Goal: Information Seeking & Learning: Learn about a topic

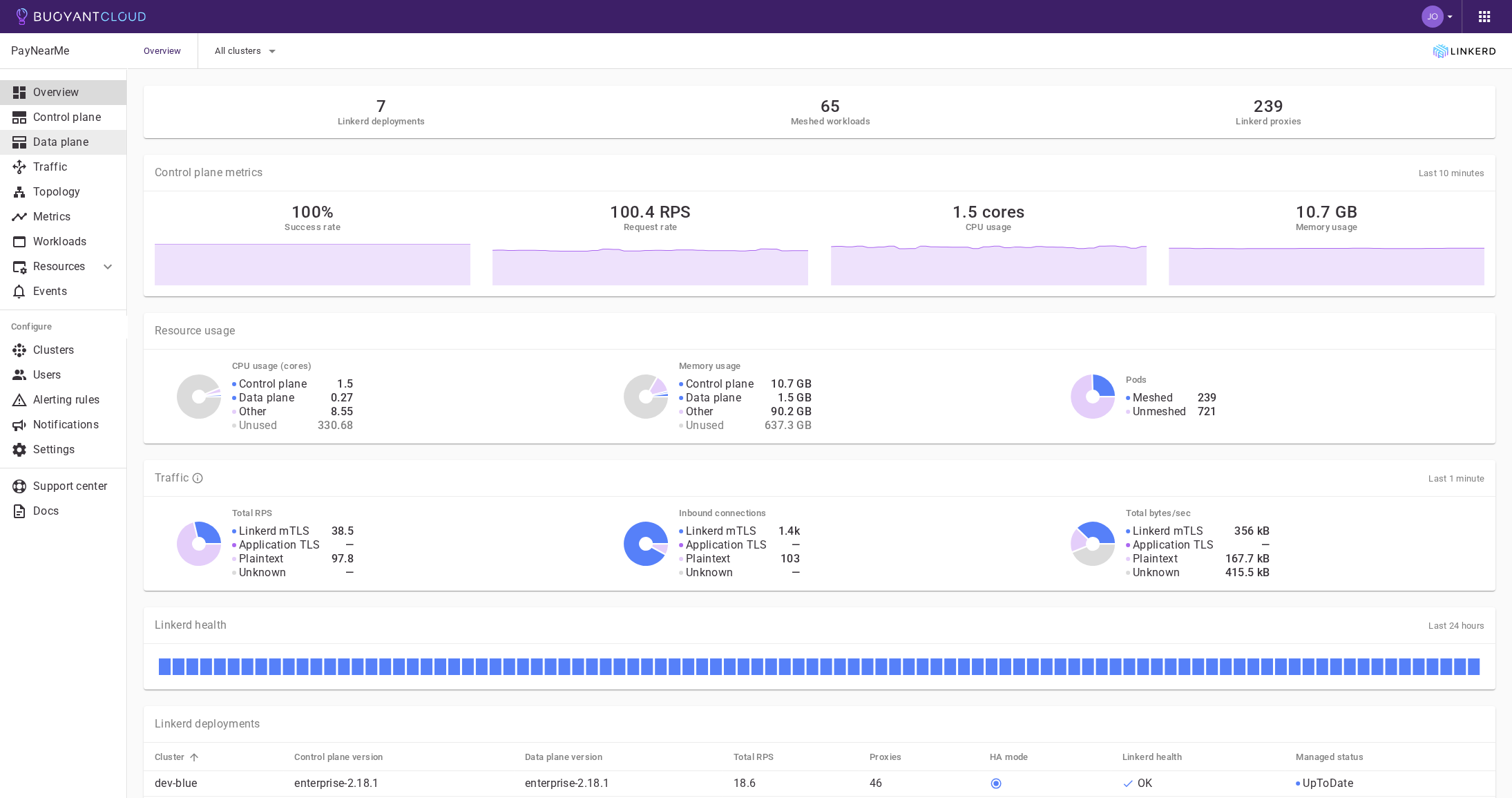
click at [53, 139] on p "Data plane" at bounding box center [74, 142] width 83 height 14
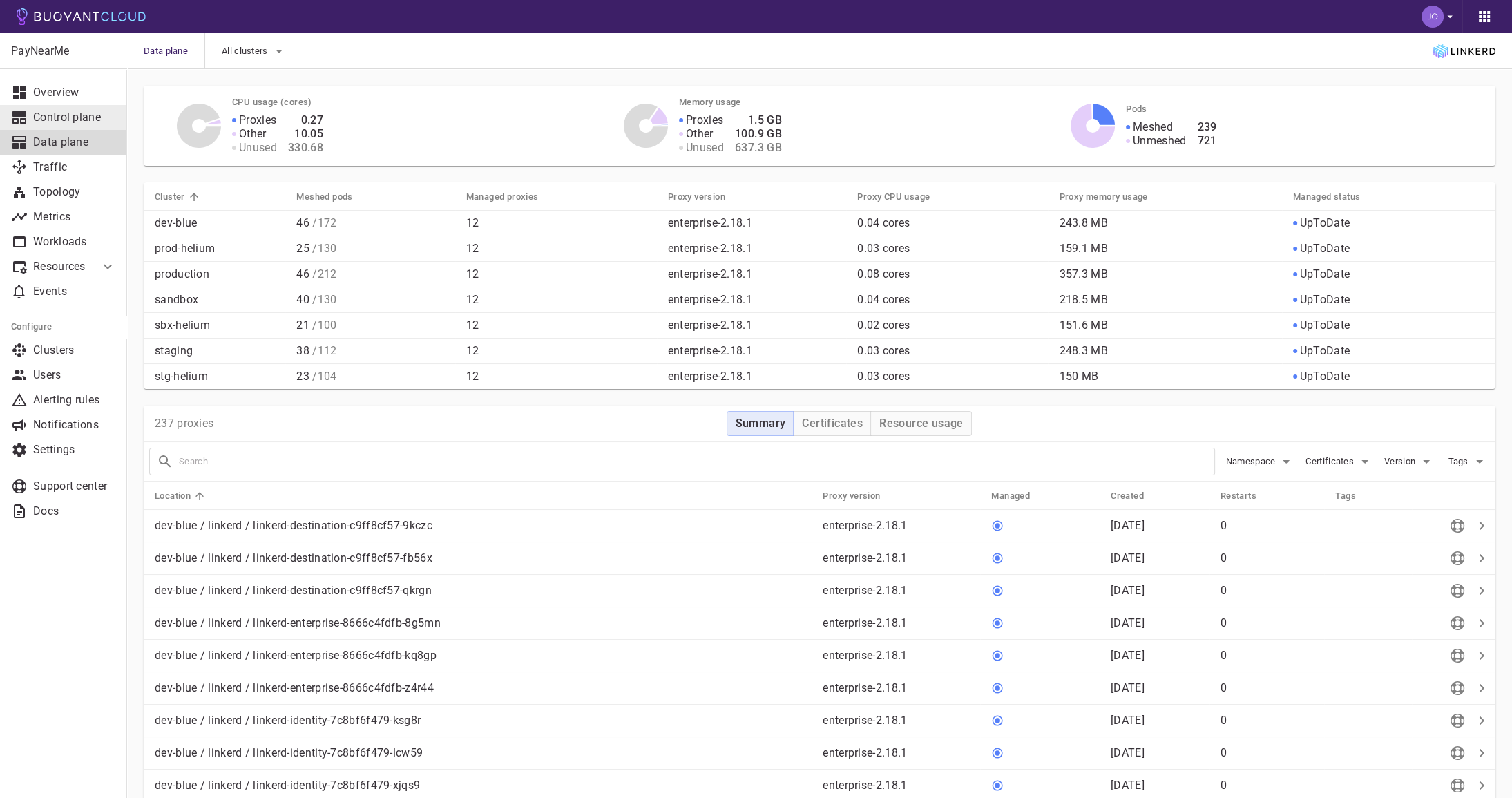
click at [52, 117] on p "Control plane" at bounding box center [74, 117] width 83 height 14
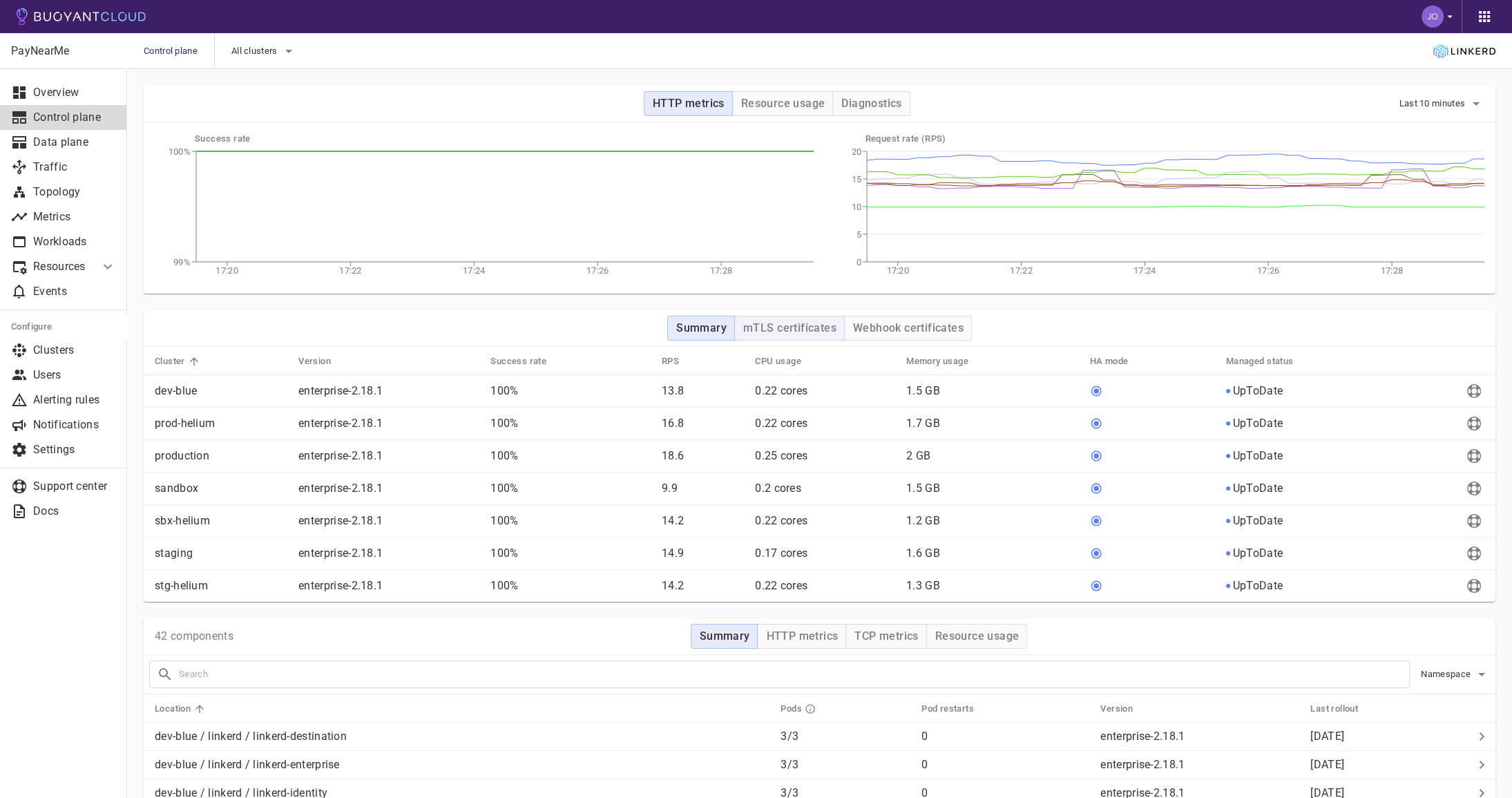
click at [791, 328] on h4 "mTLS certificates" at bounding box center [790, 328] width 94 height 14
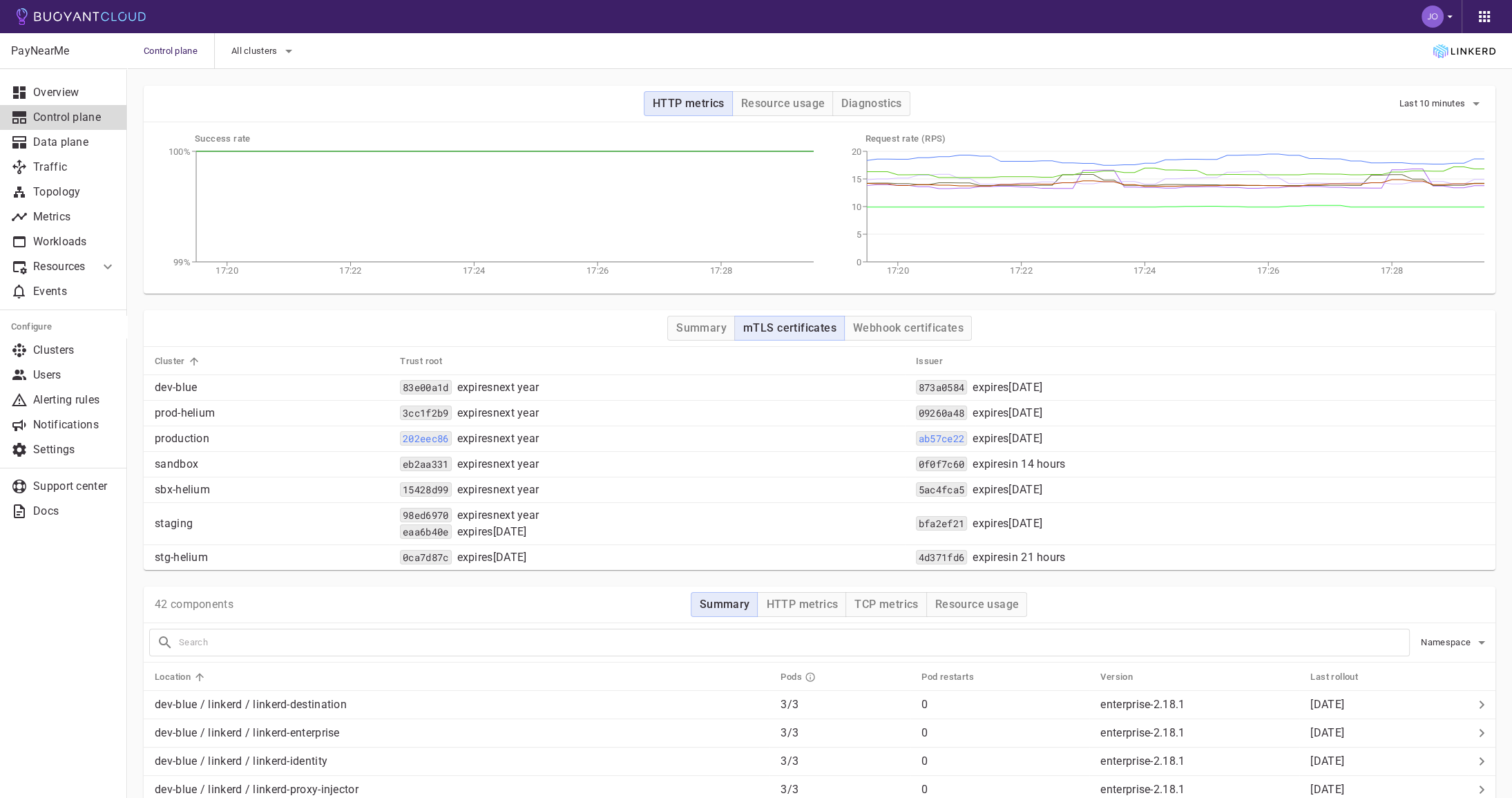
drag, startPoint x: 1103, startPoint y: 442, endPoint x: 990, endPoint y: 439, distance: 113.0
click at [990, 439] on div "ab57ce22 expires [DATE]" at bounding box center [1201, 439] width 569 height 14
copy div "expires [DATE]"
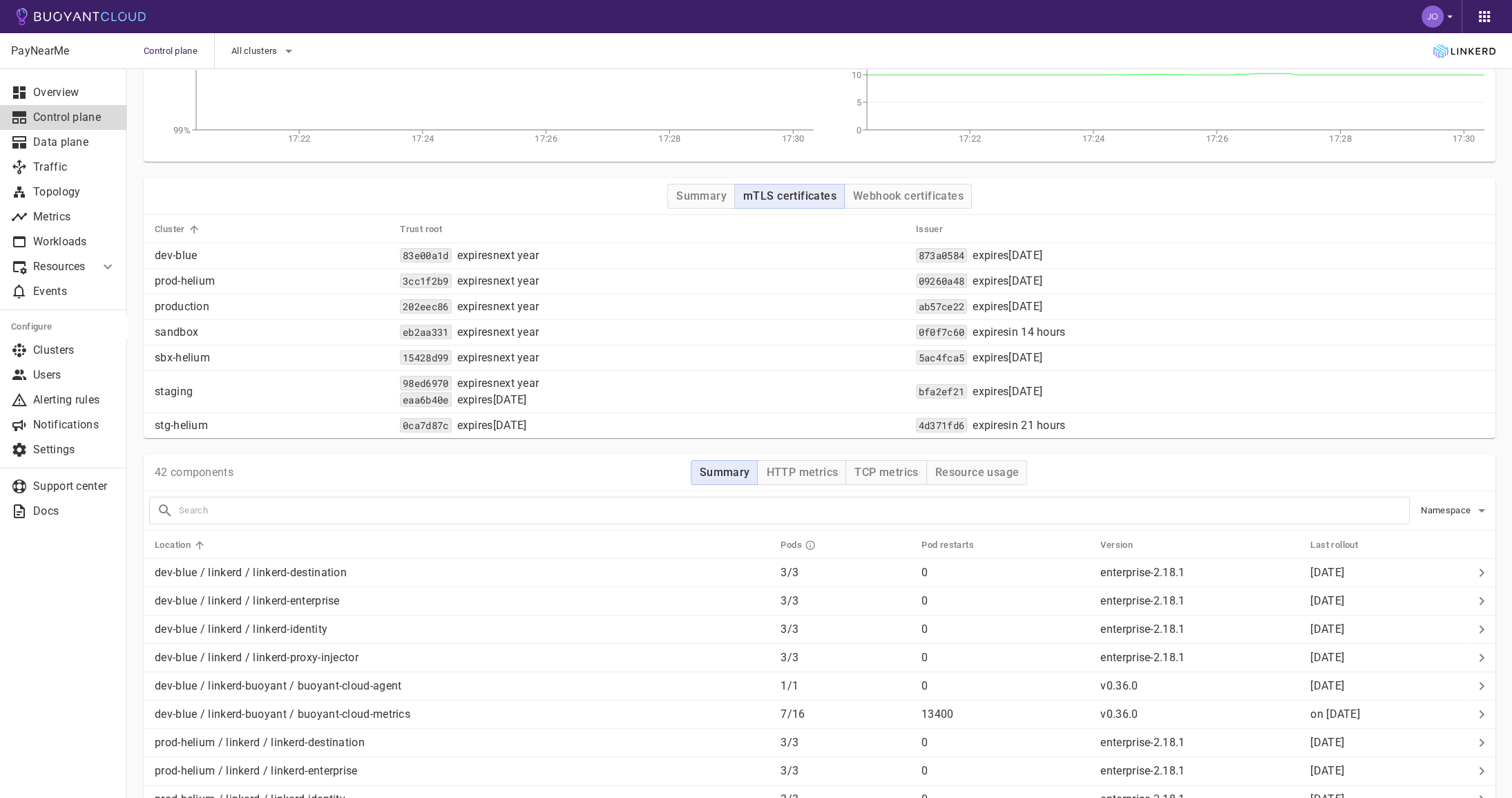
scroll to position [133, 0]
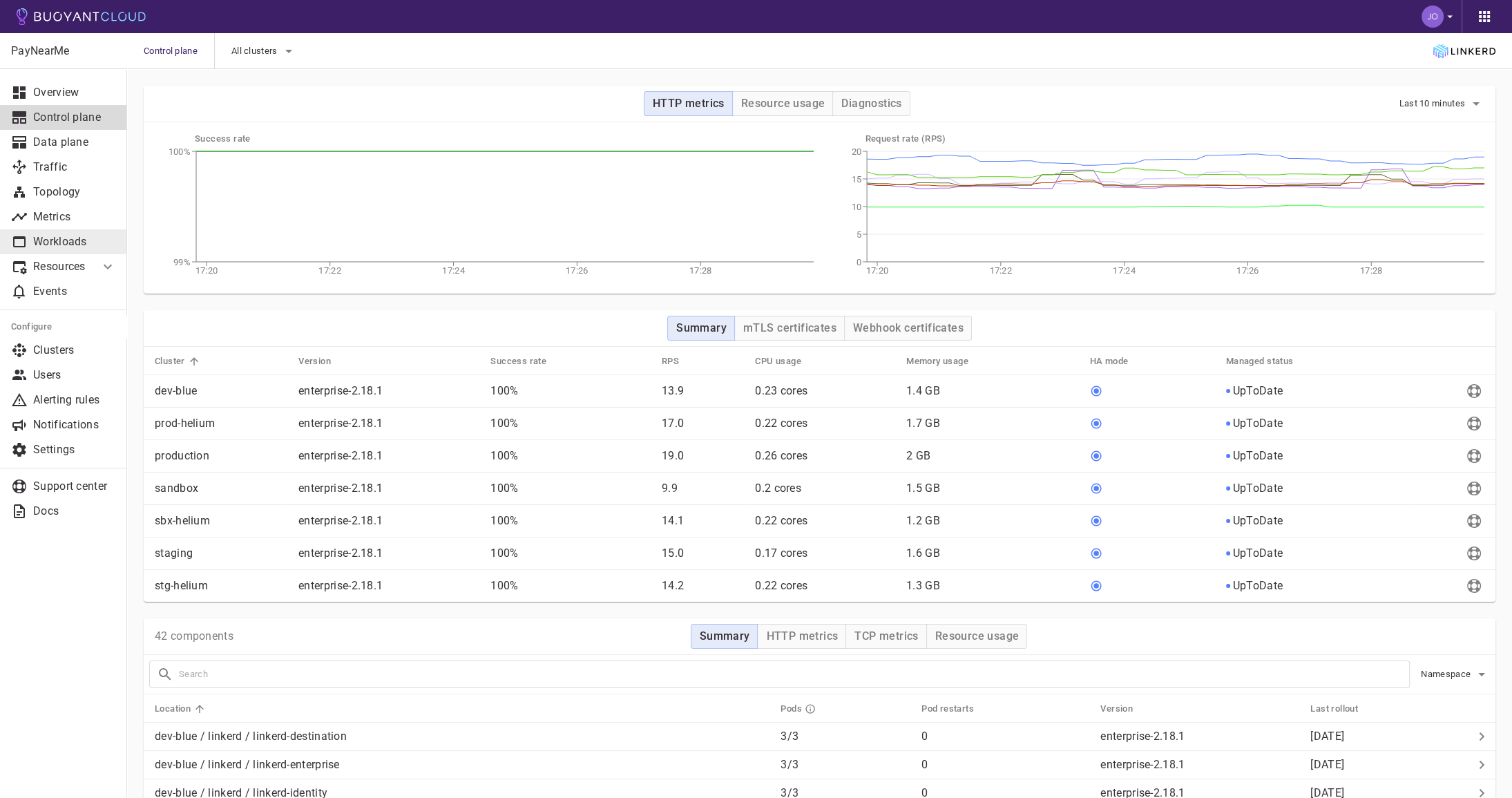
drag, startPoint x: 0, startPoint y: 0, endPoint x: 97, endPoint y: 241, distance: 259.8
click at [97, 241] on p "Workloads" at bounding box center [74, 241] width 83 height 14
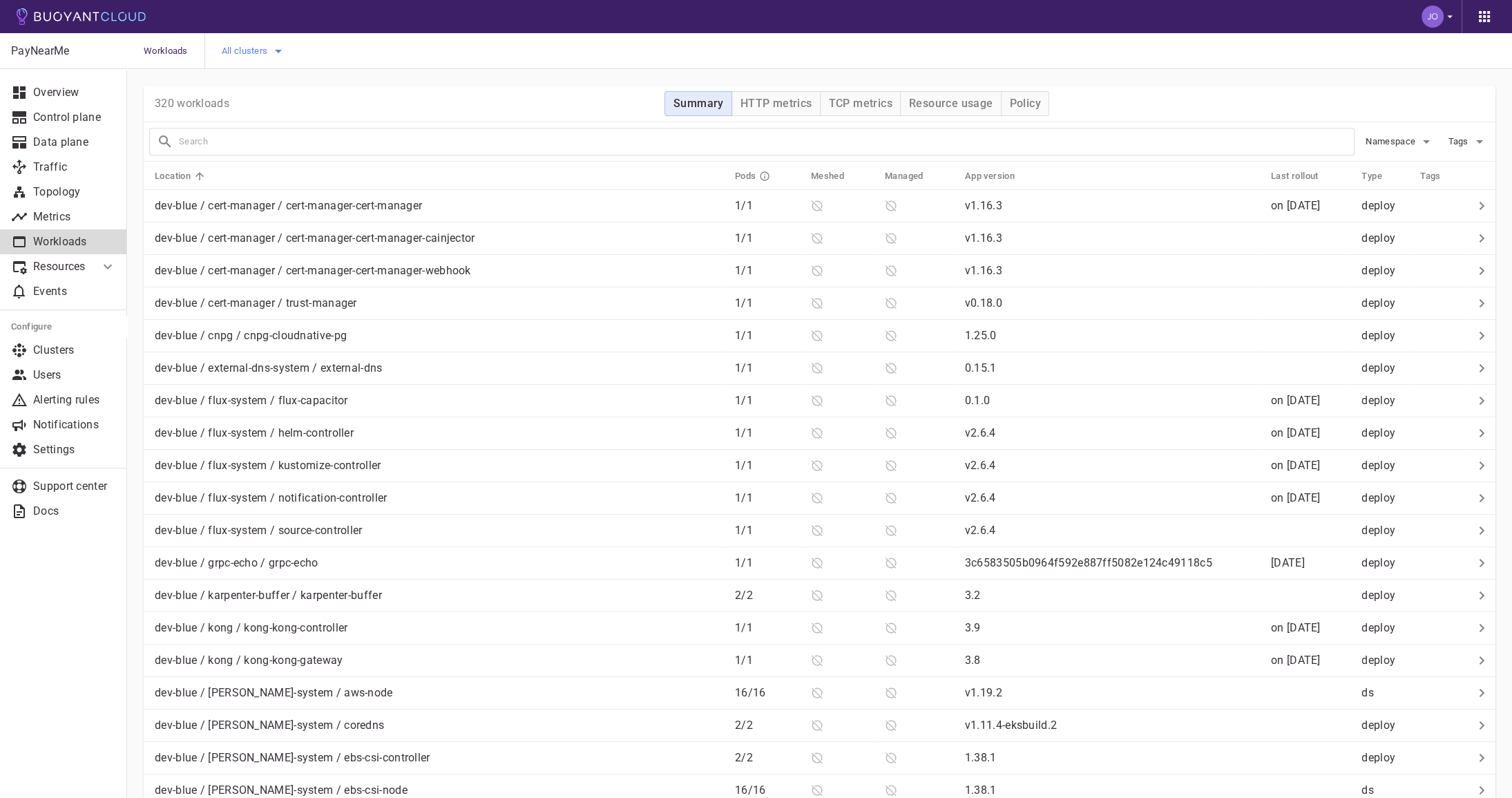
click at [281, 49] on icon "button" at bounding box center [278, 51] width 16 height 16
click at [286, 117] on span "production" at bounding box center [281, 121] width 54 height 14
click at [248, 117] on input "production" at bounding box center [239, 121] width 16 height 16
checkbox input "true"
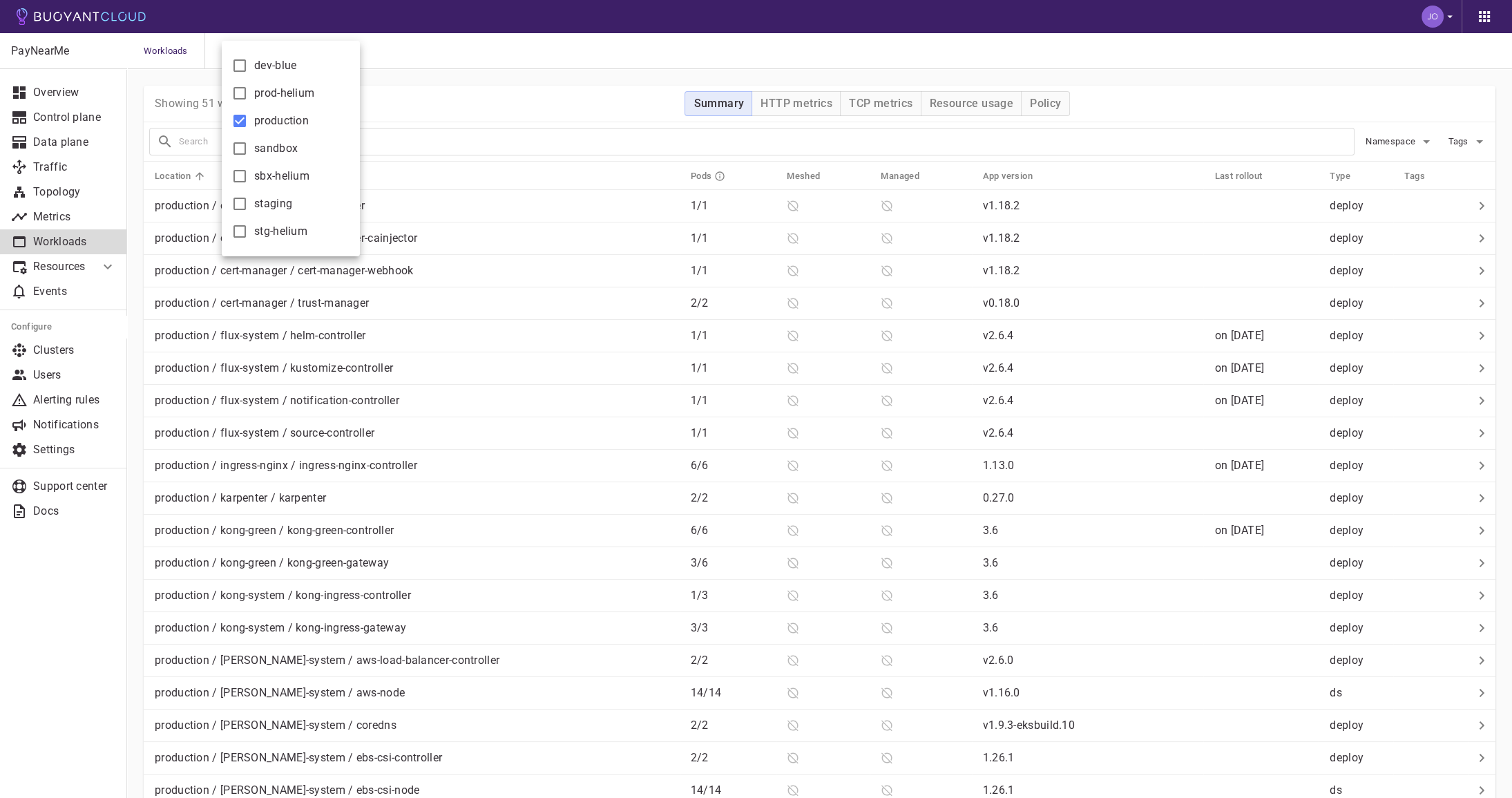
click at [423, 101] on div at bounding box center [756, 399] width 1512 height 798
click at [386, 141] on input "text" at bounding box center [766, 141] width 1175 height 19
type input "identity"
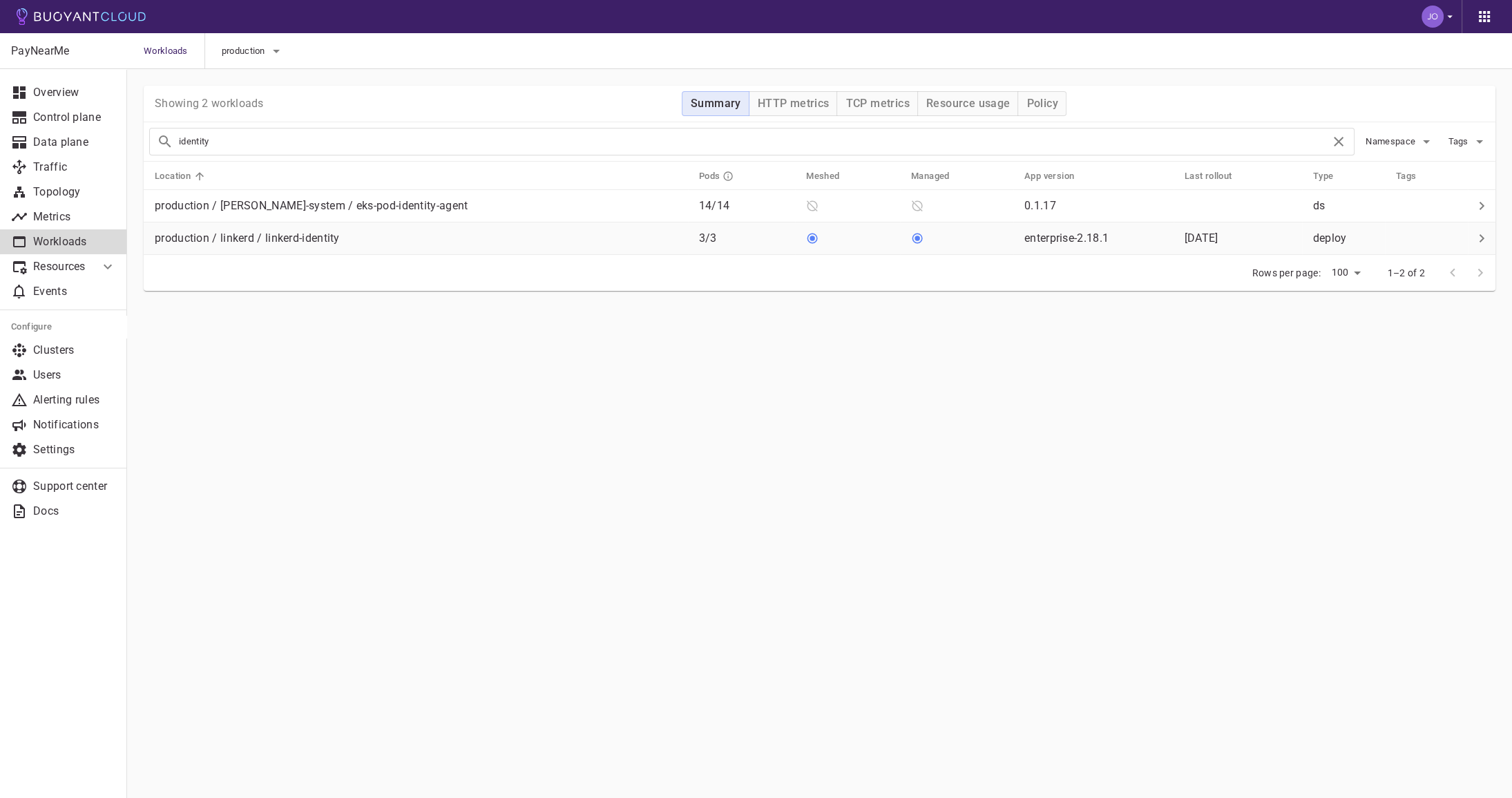
click at [391, 249] on td "production / linkerd / linkerd-identity" at bounding box center [416, 238] width 544 height 32
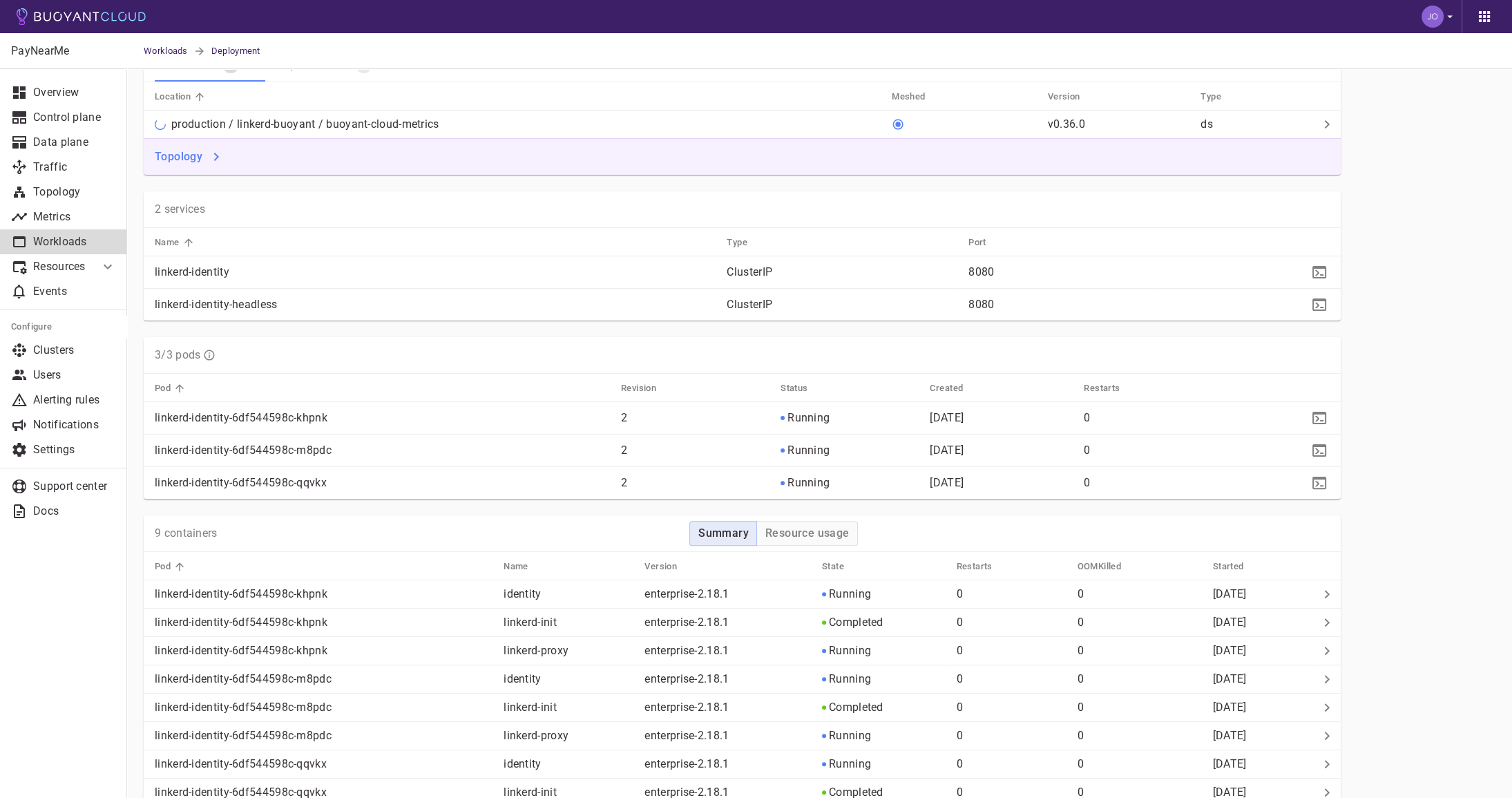
scroll to position [470, 0]
